Goal: Navigation & Orientation: Find specific page/section

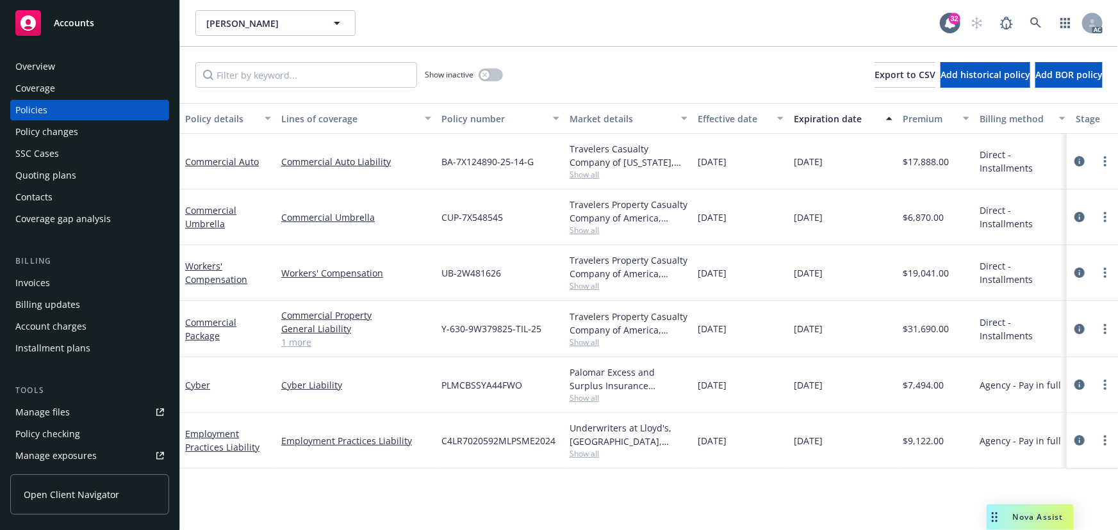
scroll to position [0, 298]
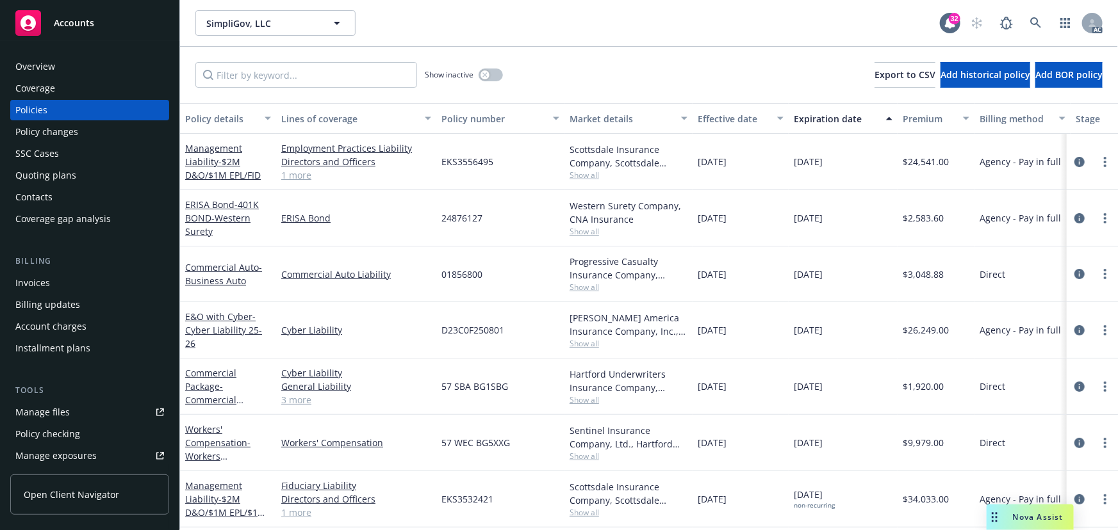
click at [582, 231] on span "Show all" at bounding box center [628, 231] width 118 height 11
